Goal: Check status: Check status

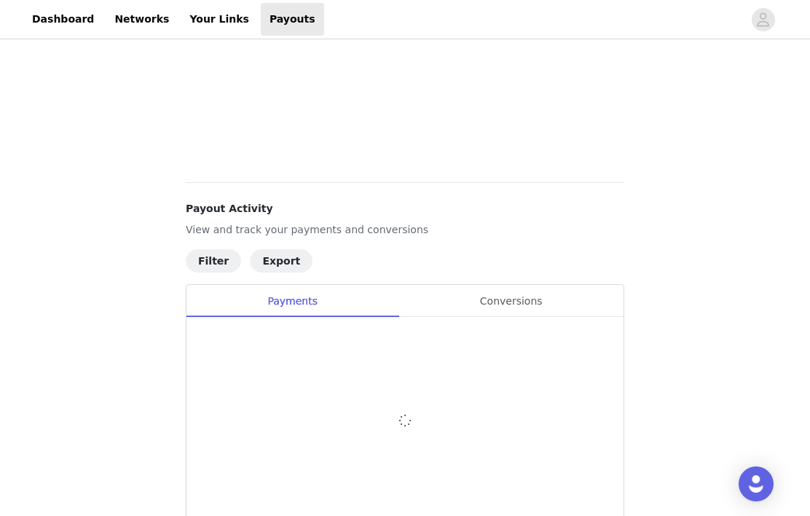
scroll to position [709, 0]
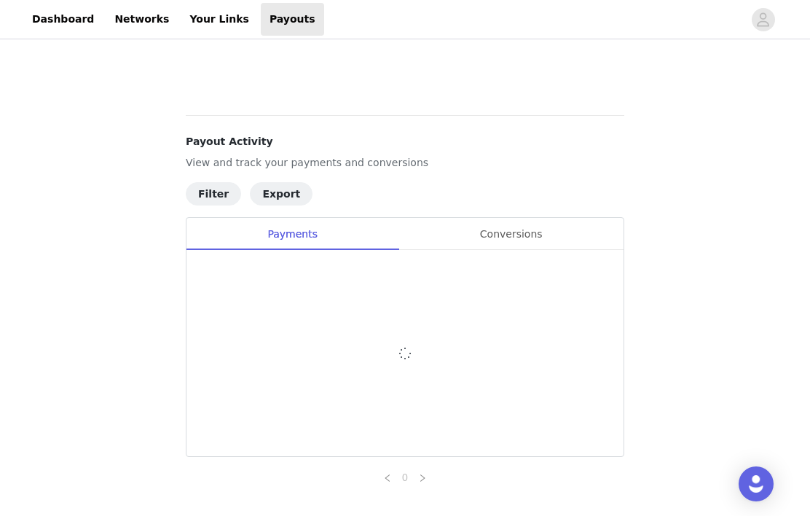
click at [522, 238] on div "Conversions" at bounding box center [510, 234] width 225 height 33
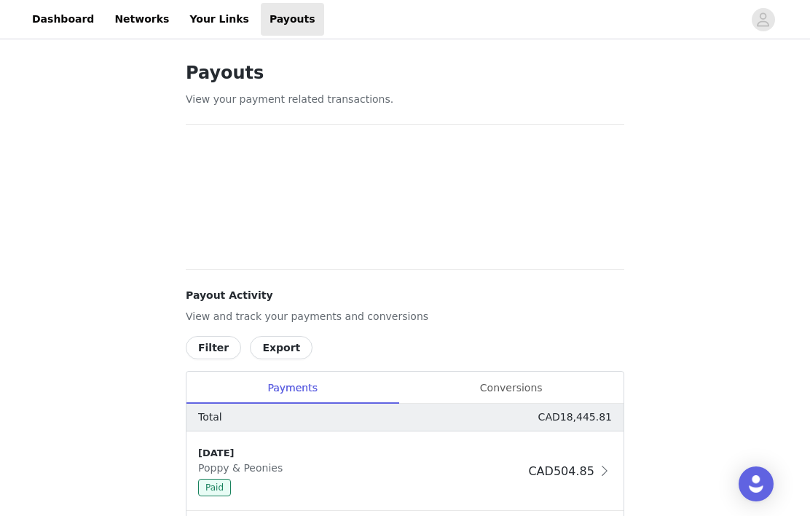
click at [517, 389] on div "Conversions" at bounding box center [510, 387] width 225 height 33
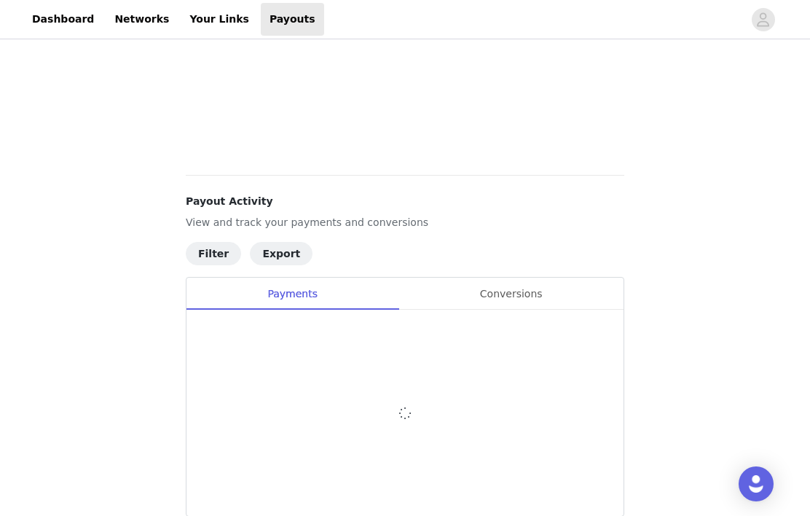
scroll to position [101, 0]
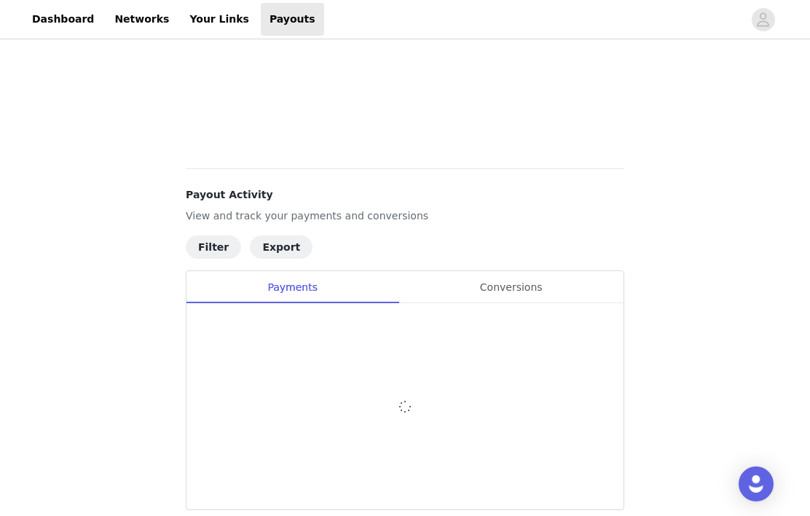
click at [516, 284] on div "Conversions" at bounding box center [510, 287] width 225 height 33
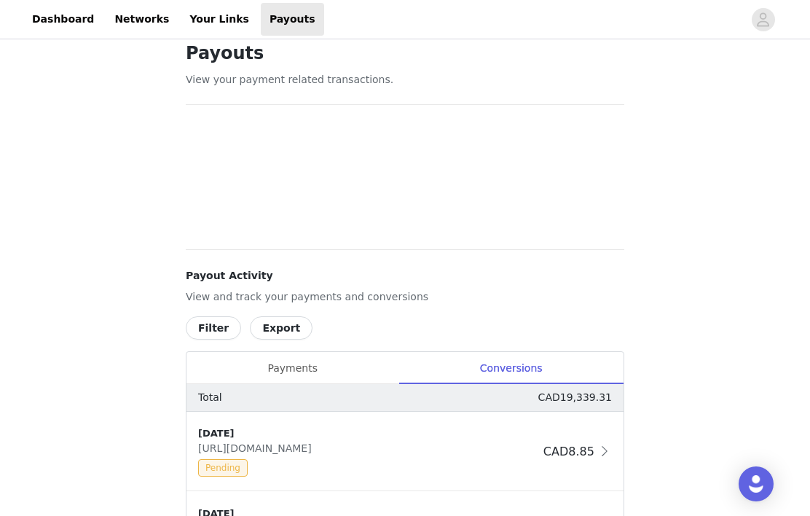
scroll to position [0, 0]
